Goal: Navigation & Orientation: Find specific page/section

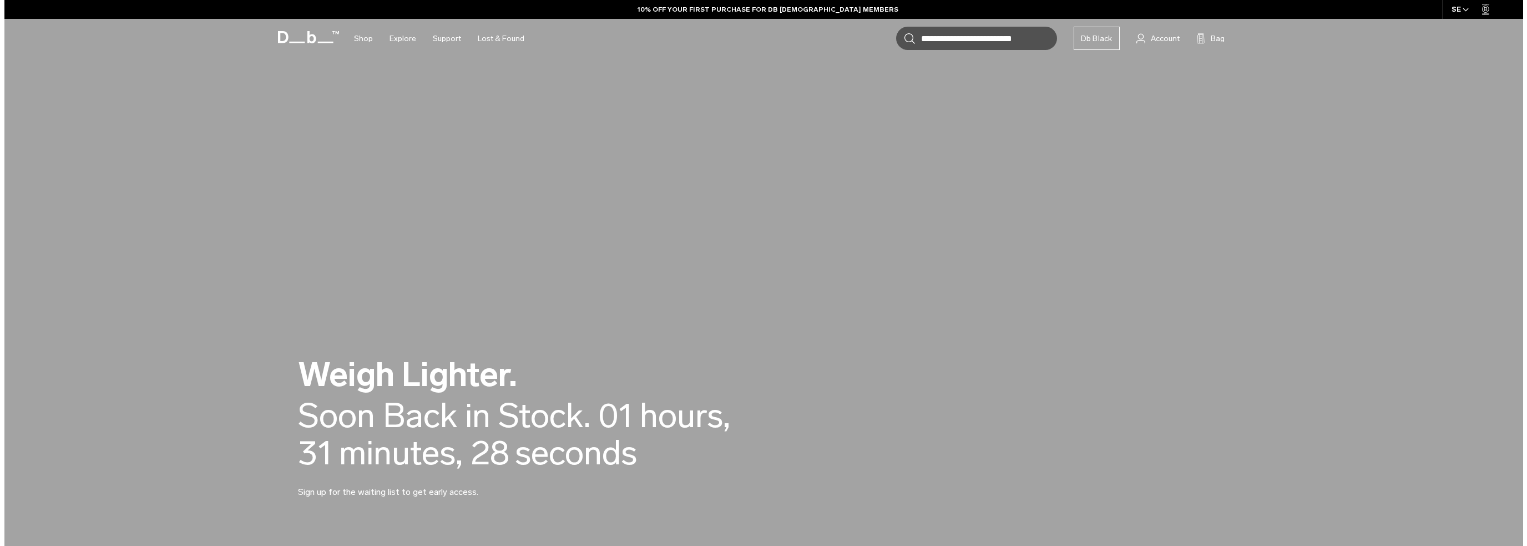
scroll to position [277, 0]
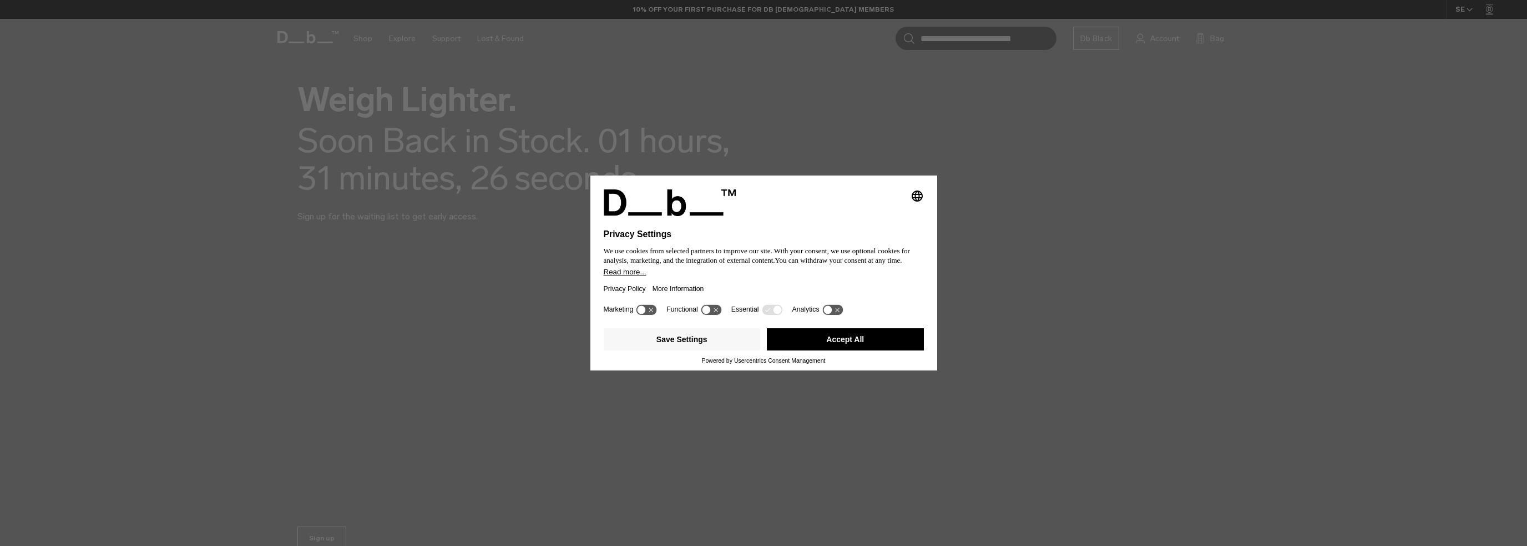
click at [835, 368] on div "Save Settings Accept All Powered by Usercentrics Consent Management" at bounding box center [764, 347] width 347 height 47
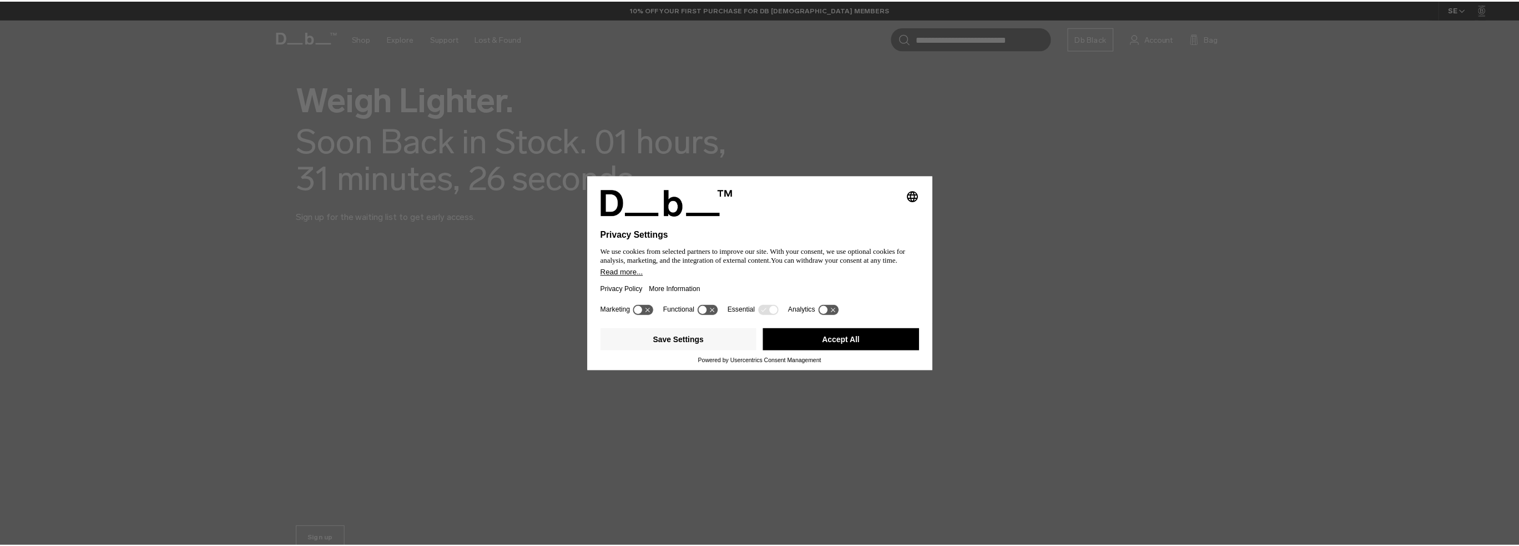
scroll to position [0, 0]
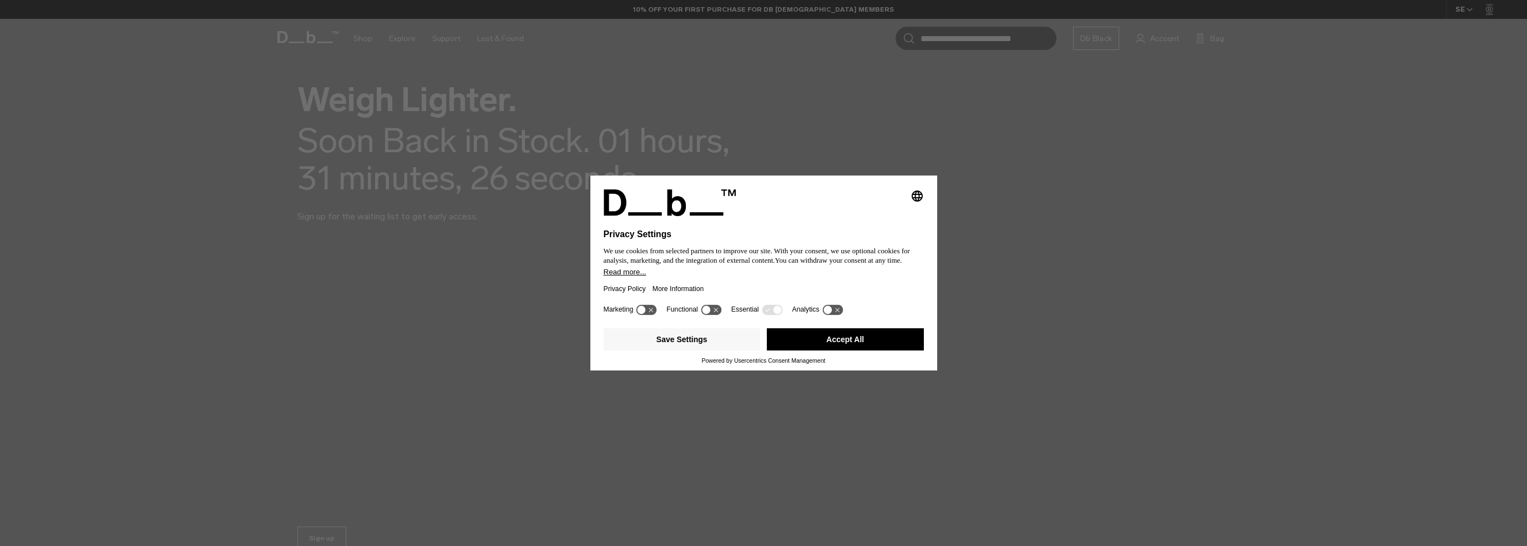
click at [855, 331] on button "Accept All" at bounding box center [845, 339] width 157 height 22
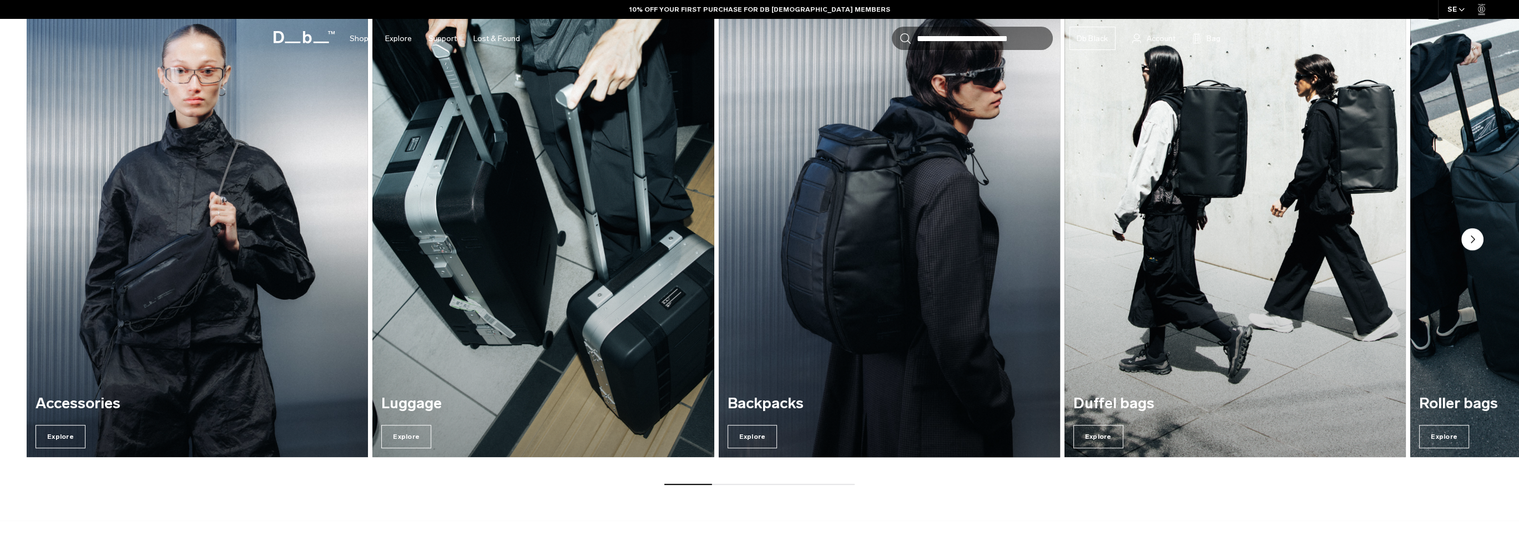
scroll to position [939, 0]
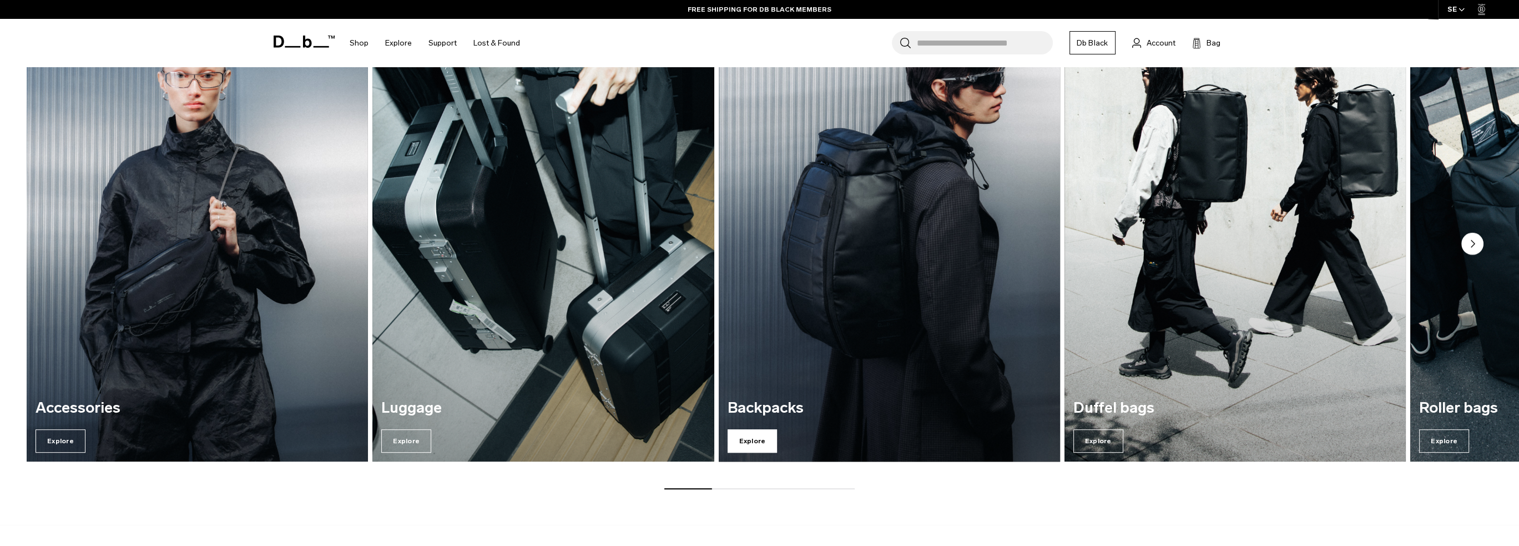
click at [755, 432] on span "Explore" at bounding box center [753, 440] width 50 height 23
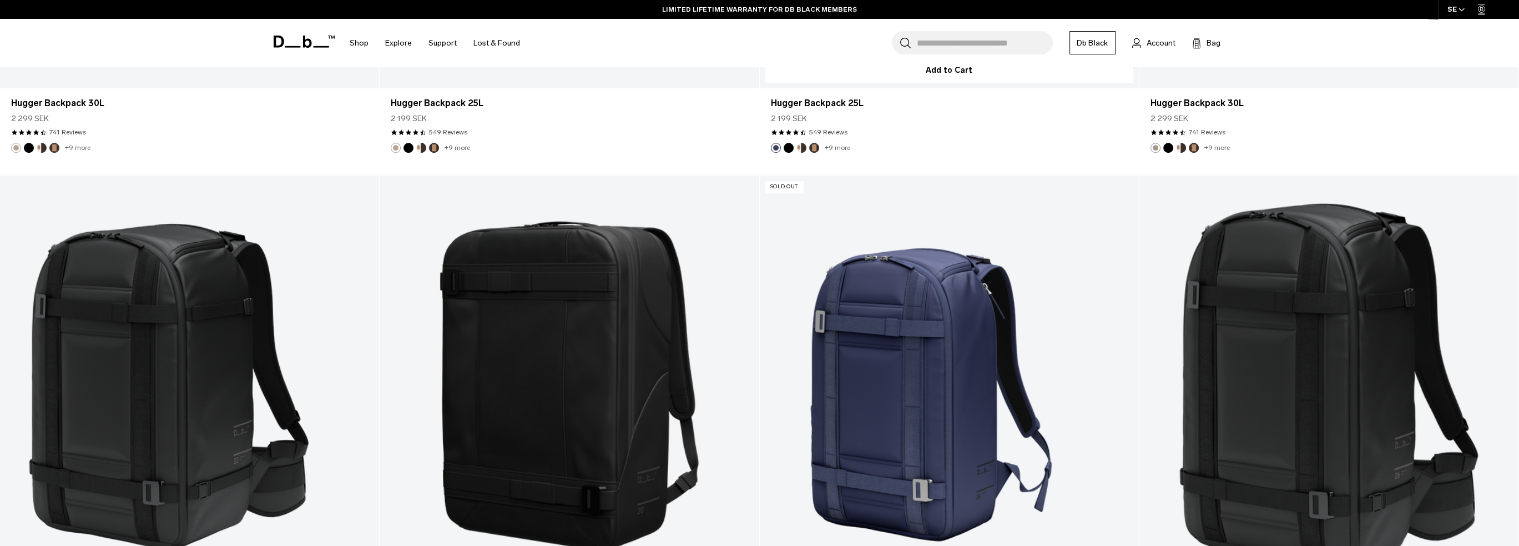
scroll to position [1831, 0]
